Goal: Task Accomplishment & Management: Manage account settings

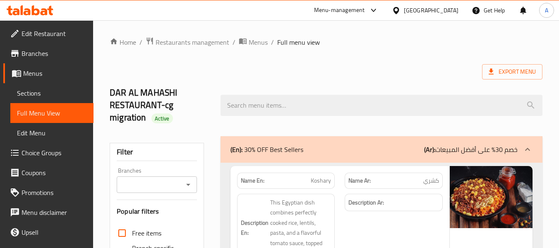
scroll to position [1354, 0]
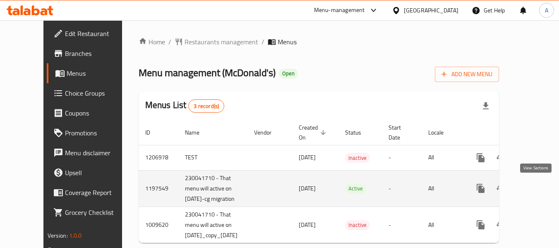
click at [538, 186] on icon "enhanced table" at bounding box center [539, 187] width 7 height 7
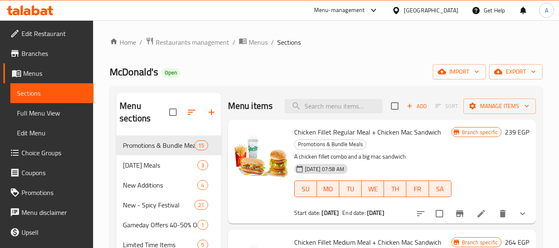
click at [451, 12] on div "[GEOGRAPHIC_DATA]" at bounding box center [431, 10] width 55 height 9
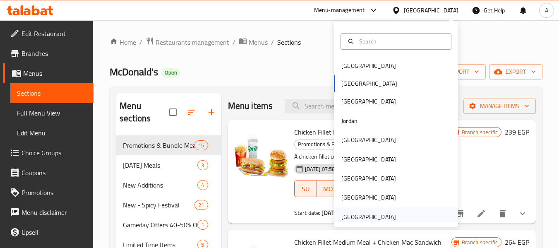
click at [388, 214] on div "United Arab Emirates" at bounding box center [368, 216] width 55 height 9
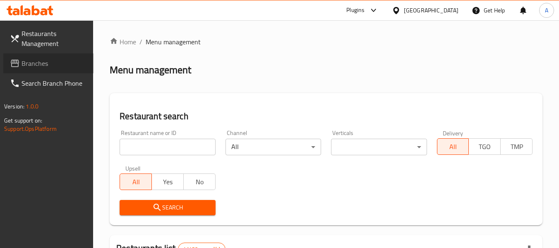
click at [50, 62] on span "Branches" at bounding box center [54, 63] width 65 height 10
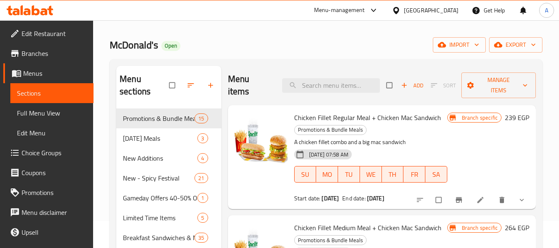
scroll to position [41, 0]
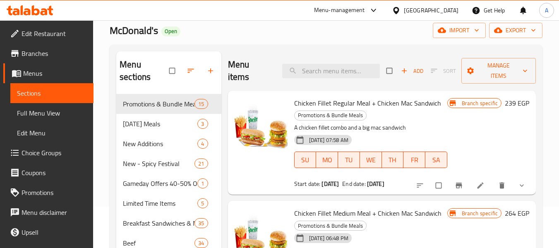
drag, startPoint x: 44, startPoint y: 55, endPoint x: 63, endPoint y: 55, distance: 19.0
click at [44, 55] on span "Branches" at bounding box center [54, 53] width 65 height 10
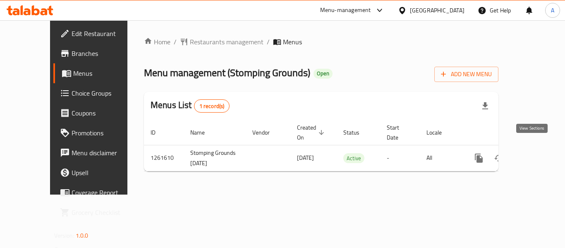
click at [534, 153] on icon "enhanced table" at bounding box center [539, 158] width 10 height 10
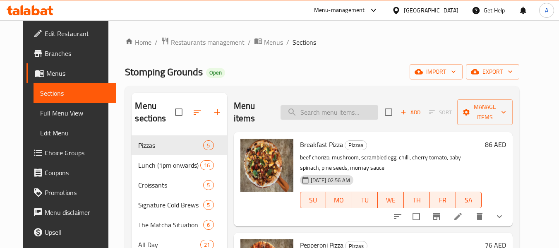
click at [342, 110] on input "search" at bounding box center [329, 112] width 98 height 14
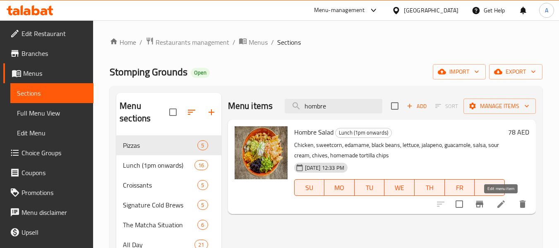
type input "hombre"
click at [501, 202] on icon at bounding box center [501, 204] width 10 height 10
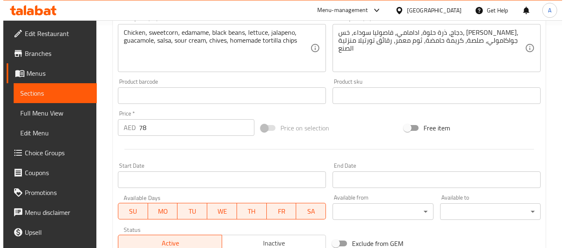
scroll to position [266, 0]
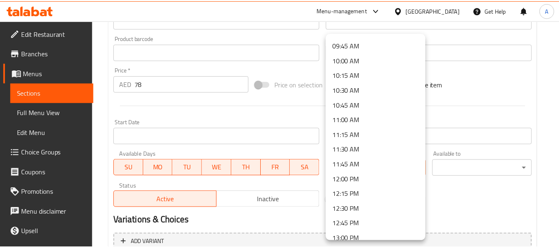
scroll to position [620, 0]
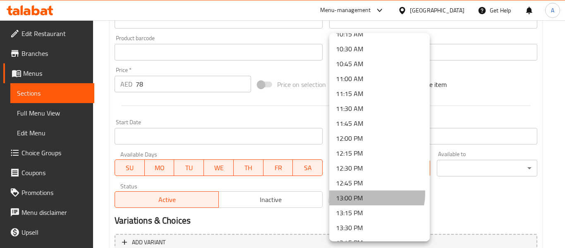
click at [365, 194] on li "13:00 PM" at bounding box center [379, 197] width 101 height 15
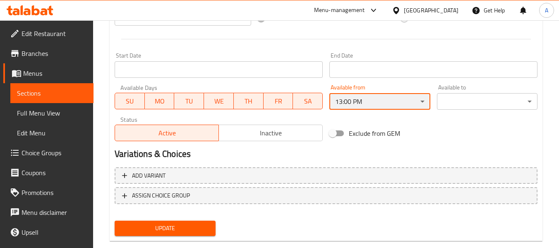
scroll to position [349, 0]
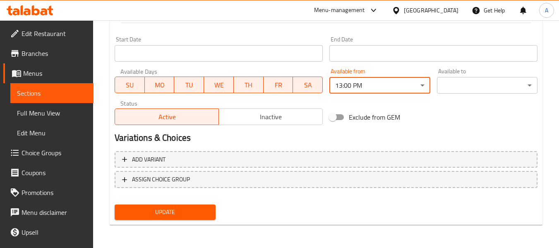
click at [207, 211] on span "Update" at bounding box center [164, 212] width 87 height 10
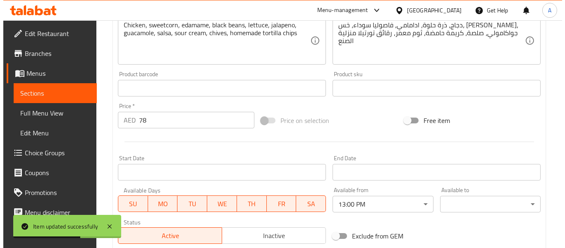
scroll to position [266, 0]
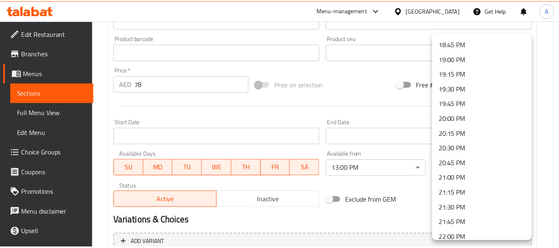
scroll to position [1158, 0]
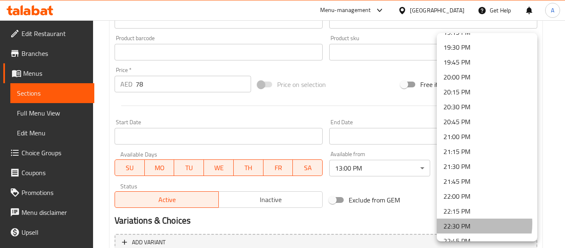
click at [463, 223] on li "22:30 PM" at bounding box center [487, 225] width 101 height 15
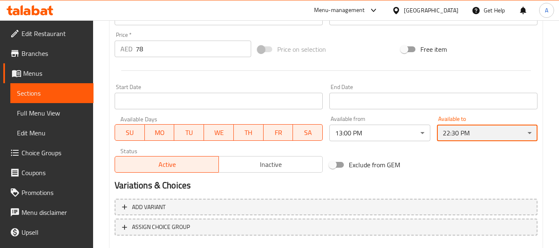
scroll to position [349, 0]
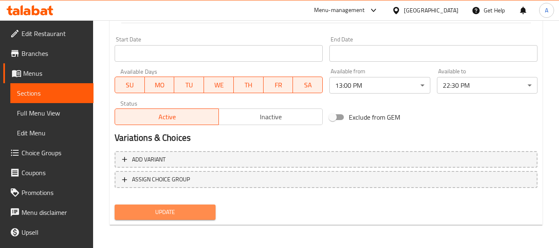
drag, startPoint x: 187, startPoint y: 206, endPoint x: 200, endPoint y: 203, distance: 13.1
click at [187, 206] on button "Update" at bounding box center [165, 211] width 101 height 15
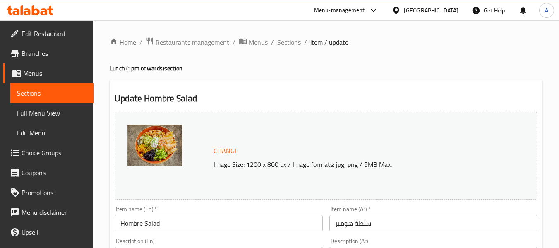
click at [47, 50] on span "Branches" at bounding box center [54, 53] width 65 height 10
